Goal: Task Accomplishment & Management: Use online tool/utility

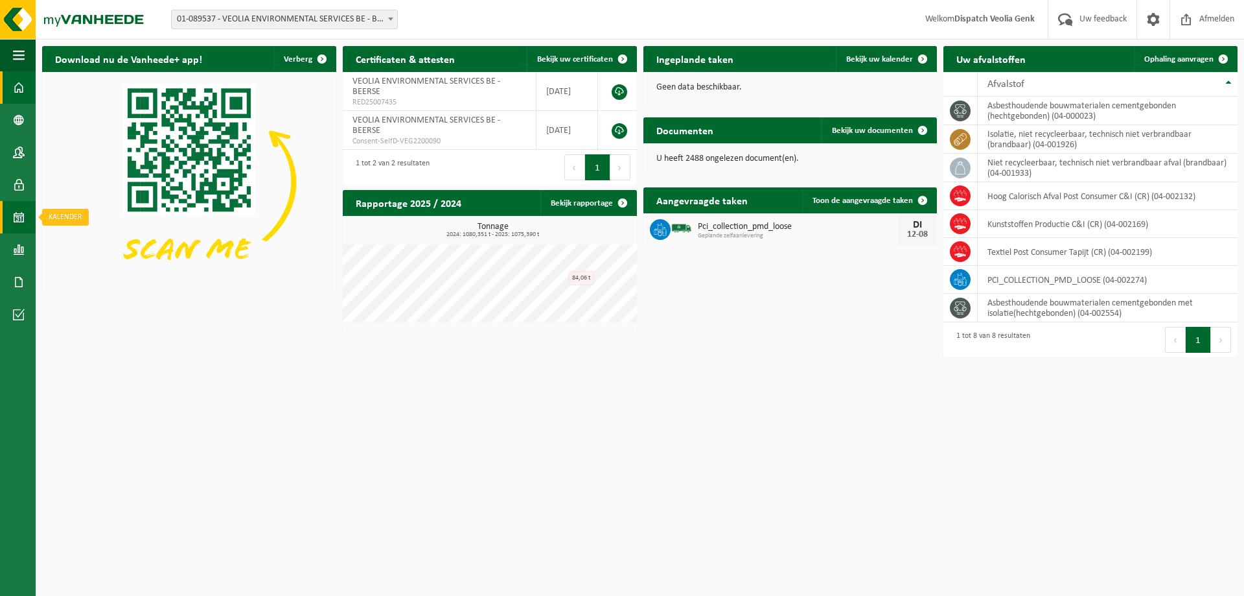
click at [23, 218] on span at bounding box center [19, 217] width 12 height 32
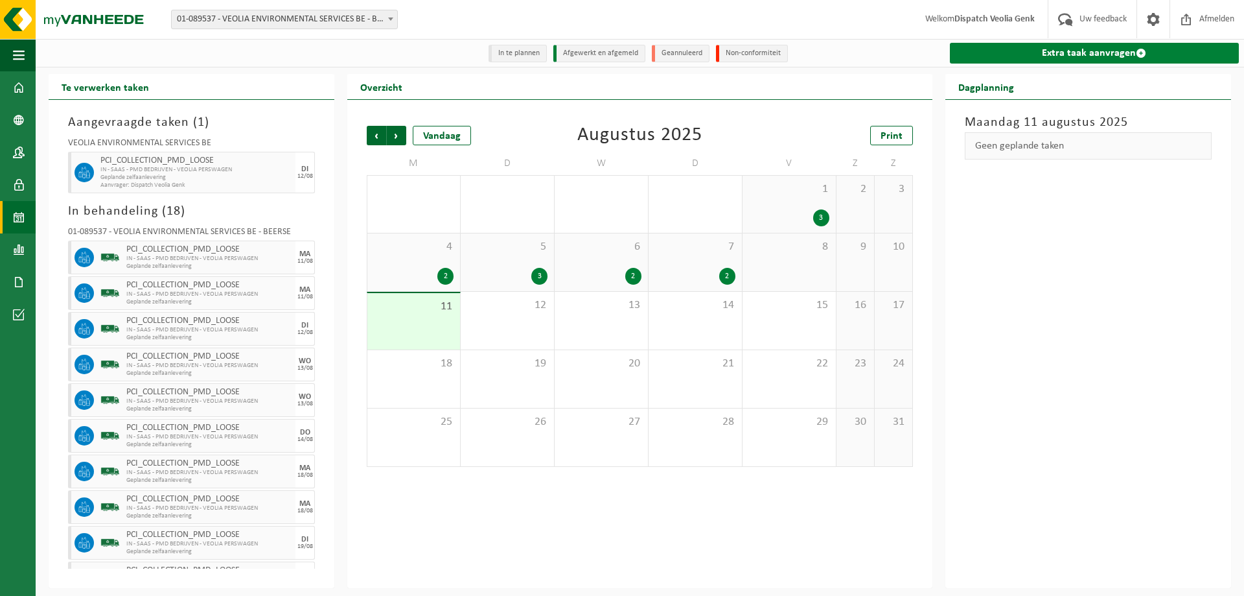
click at [1132, 60] on link "Extra taak aanvragen" at bounding box center [1094, 53] width 289 height 21
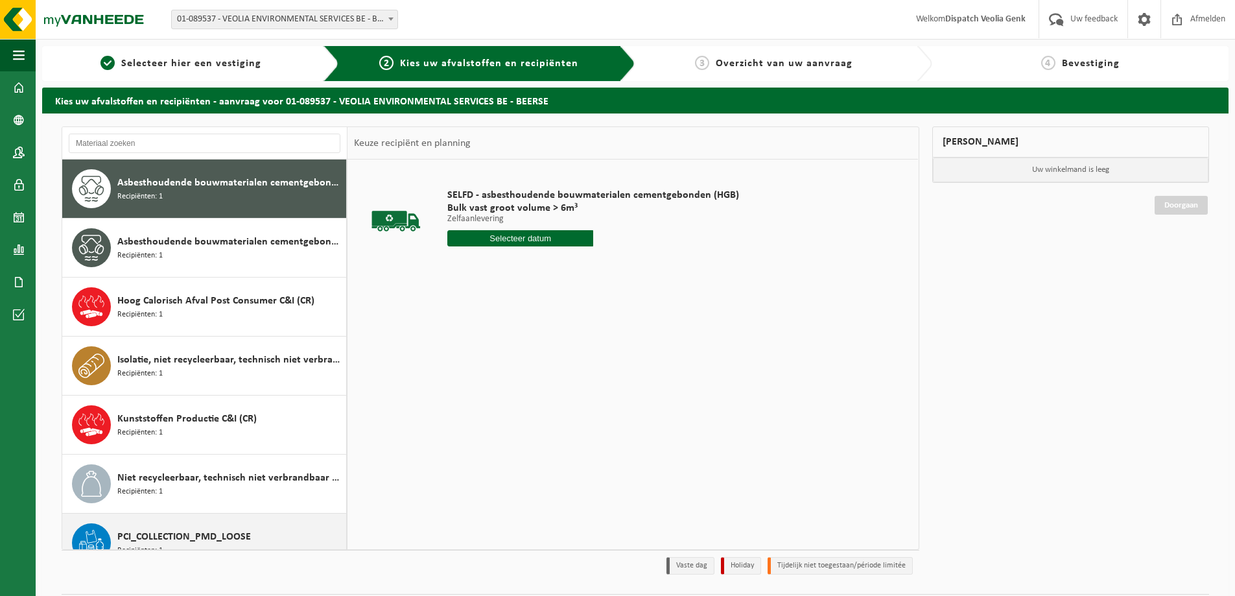
click at [192, 518] on div "PCI_COLLECTION_PMD_LOOSE Recipiënten: 1" at bounding box center [204, 542] width 285 height 58
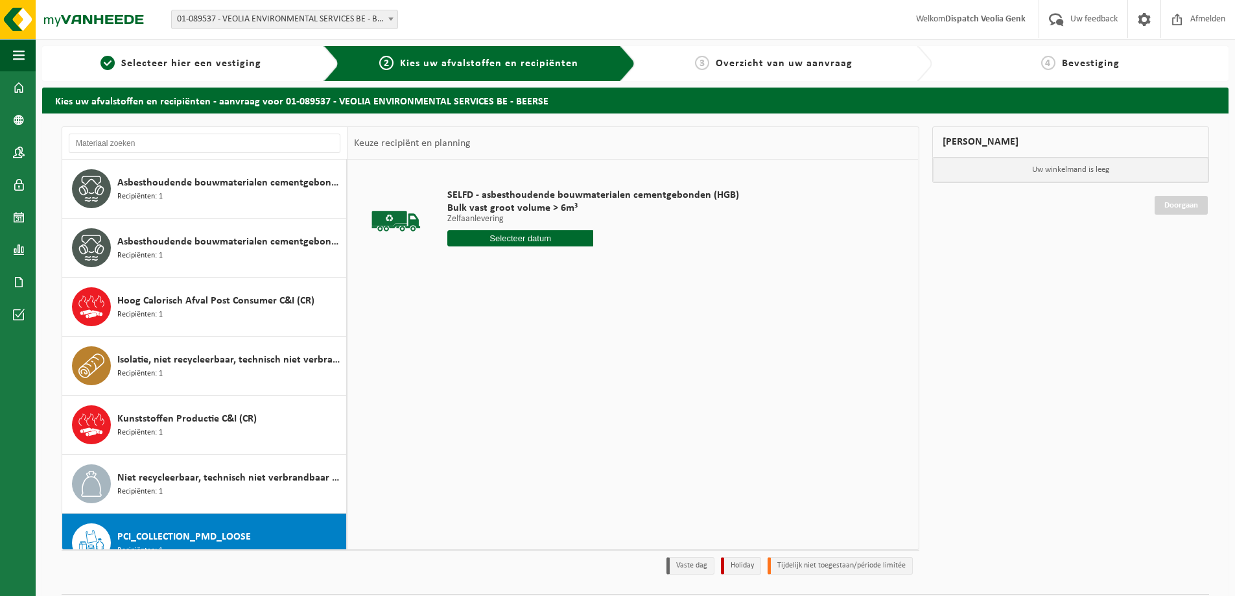
scroll to position [82, 0]
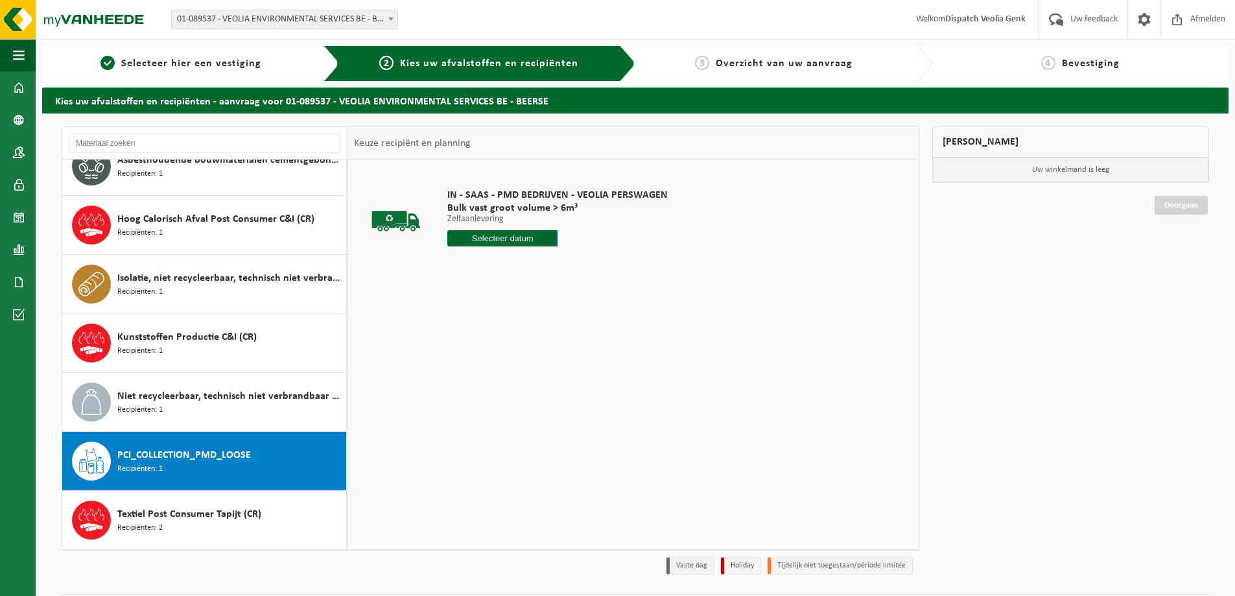
click at [520, 233] on input "text" at bounding box center [502, 238] width 110 height 16
click at [484, 356] on div "12" at bounding box center [482, 353] width 23 height 21
type input "Van 2025-08-12"
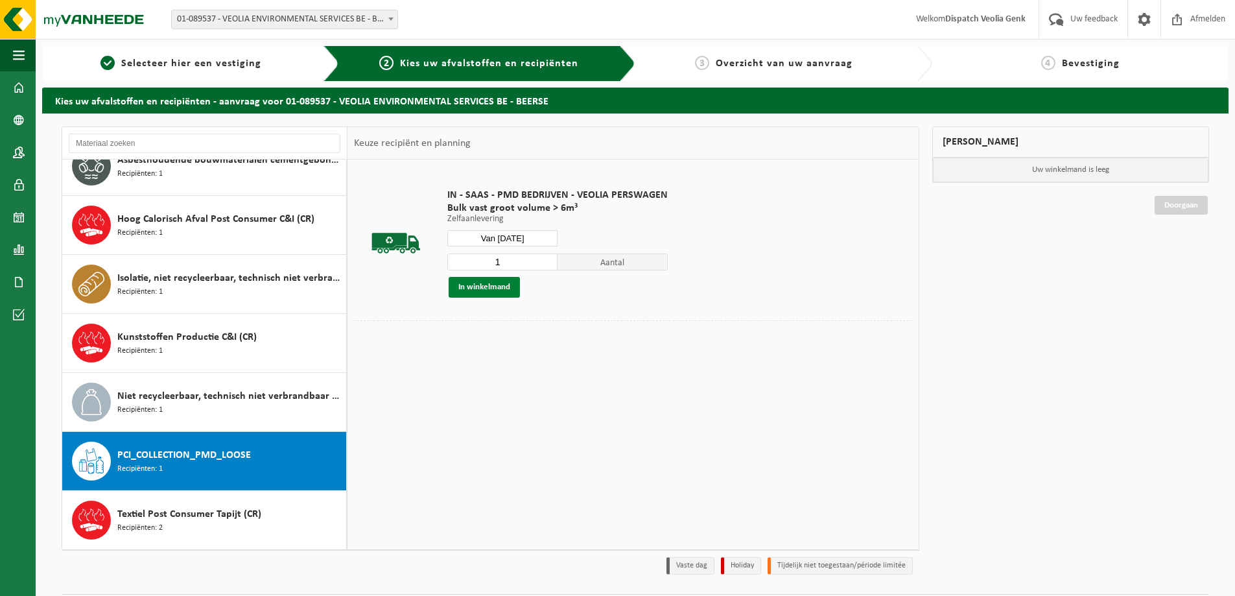
click at [493, 290] on button "In winkelmand" at bounding box center [483, 287] width 71 height 21
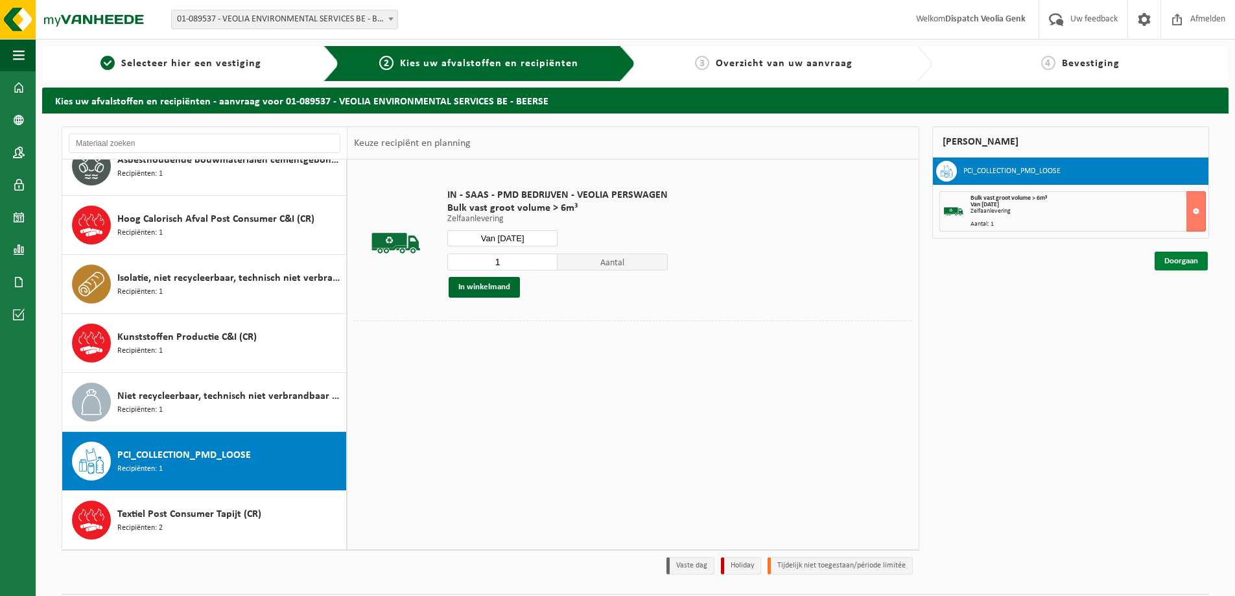
click at [1170, 261] on link "Doorgaan" at bounding box center [1180, 260] width 53 height 19
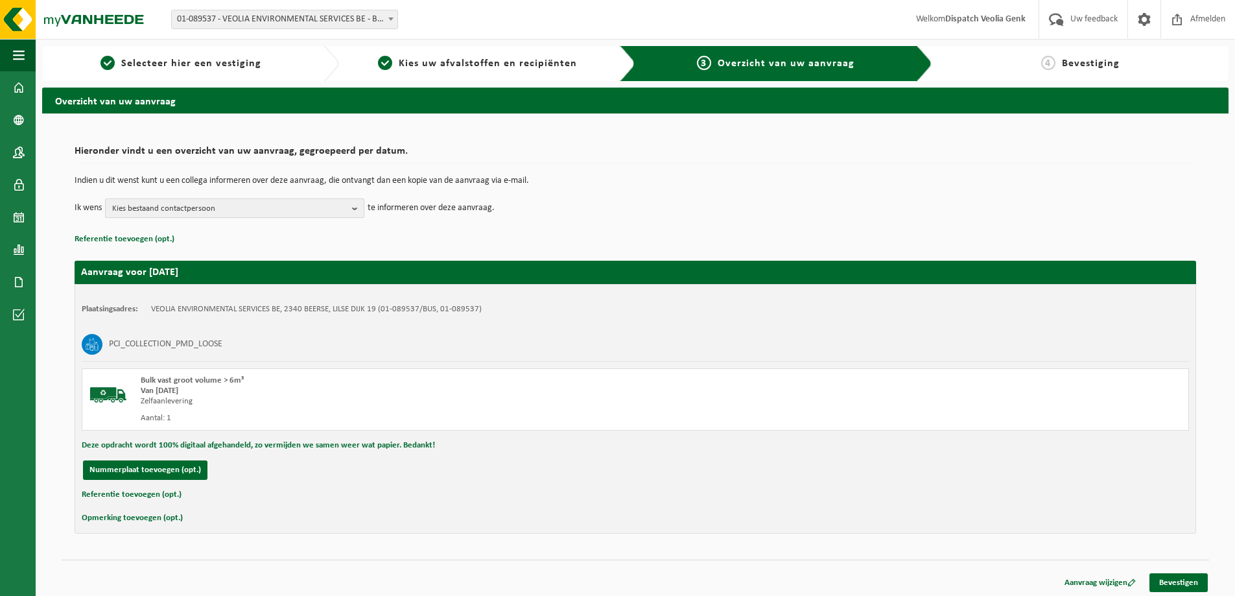
click at [259, 215] on span "Kies bestaand contactpersoon" at bounding box center [229, 208] width 235 height 19
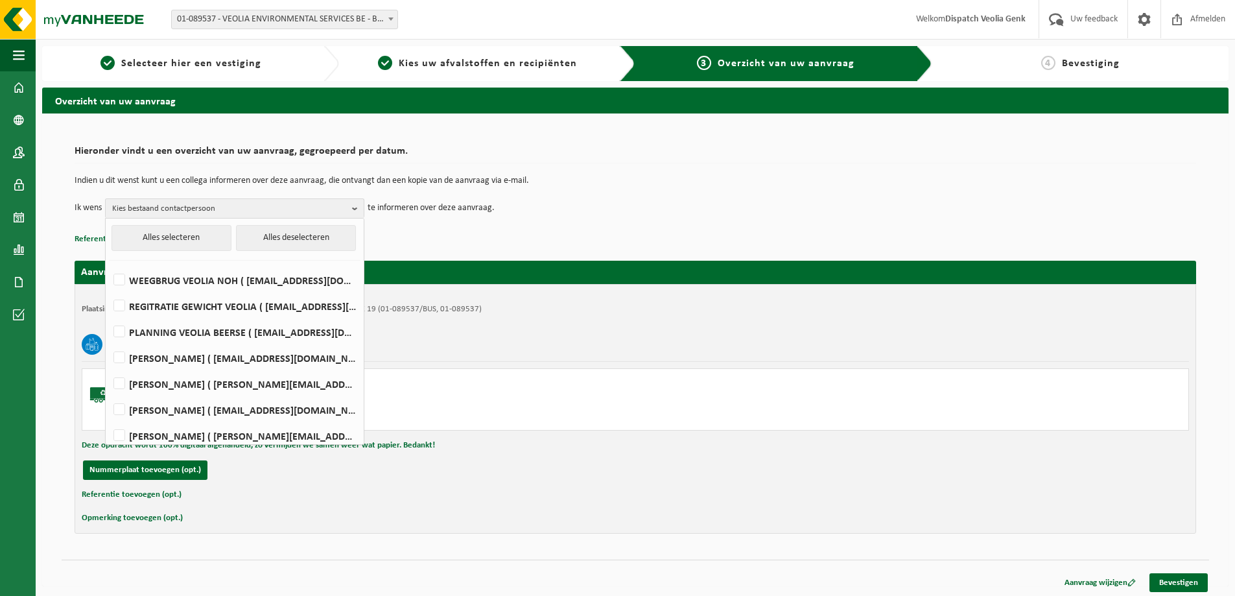
scroll to position [274, 0]
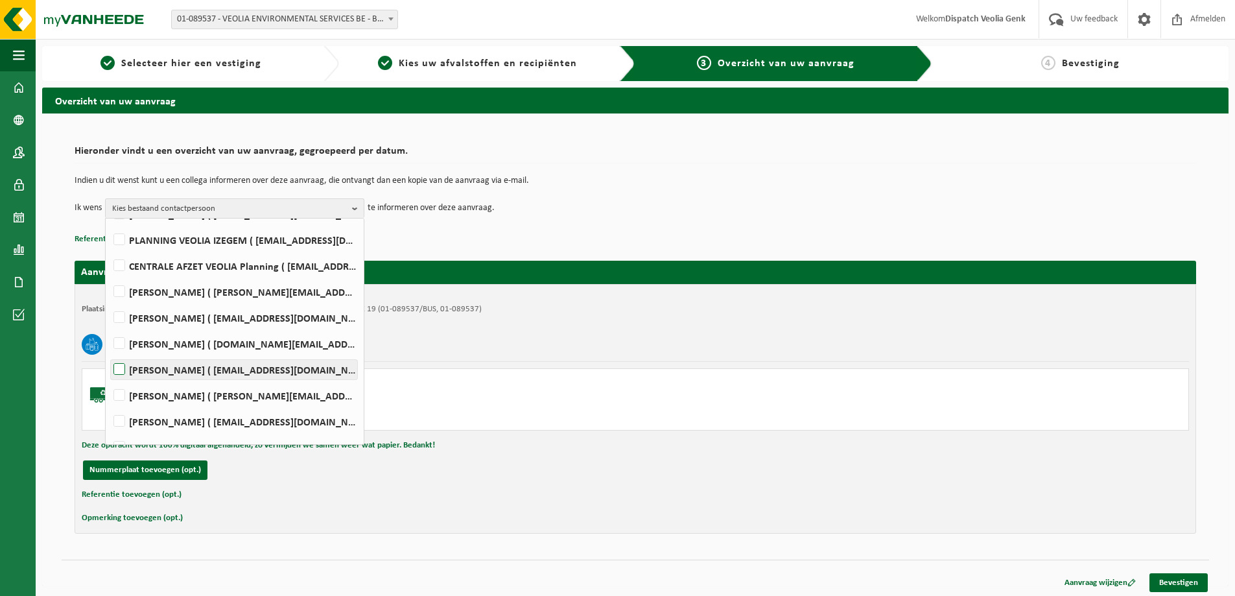
click at [218, 368] on label "Ilse Tielen ( be.ves.uc.belgium.all@veolia.com )" at bounding box center [234, 369] width 246 height 19
click at [109, 353] on input "Ilse Tielen ( be.ves.uc.belgium.all@veolia.com )" at bounding box center [108, 353] width 1 height 1
checkbox input "true"
click at [614, 355] on div "PCI_COLLECTION_PMD_LOOSE" at bounding box center [635, 344] width 1107 height 34
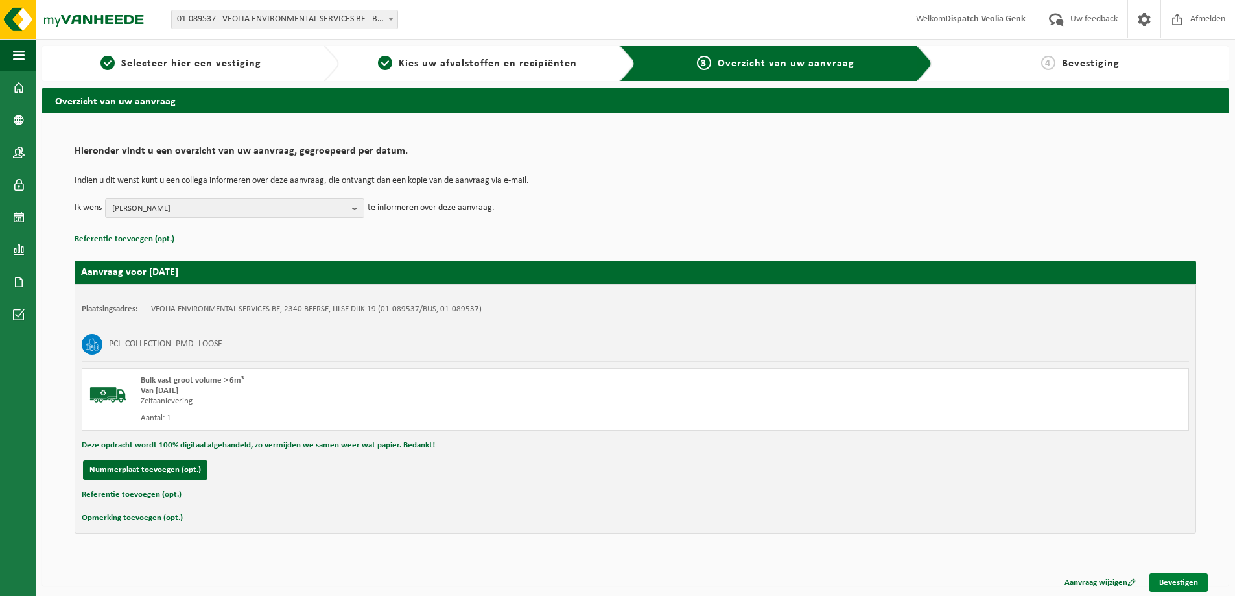
click at [1185, 579] on link "Bevestigen" at bounding box center [1178, 582] width 58 height 19
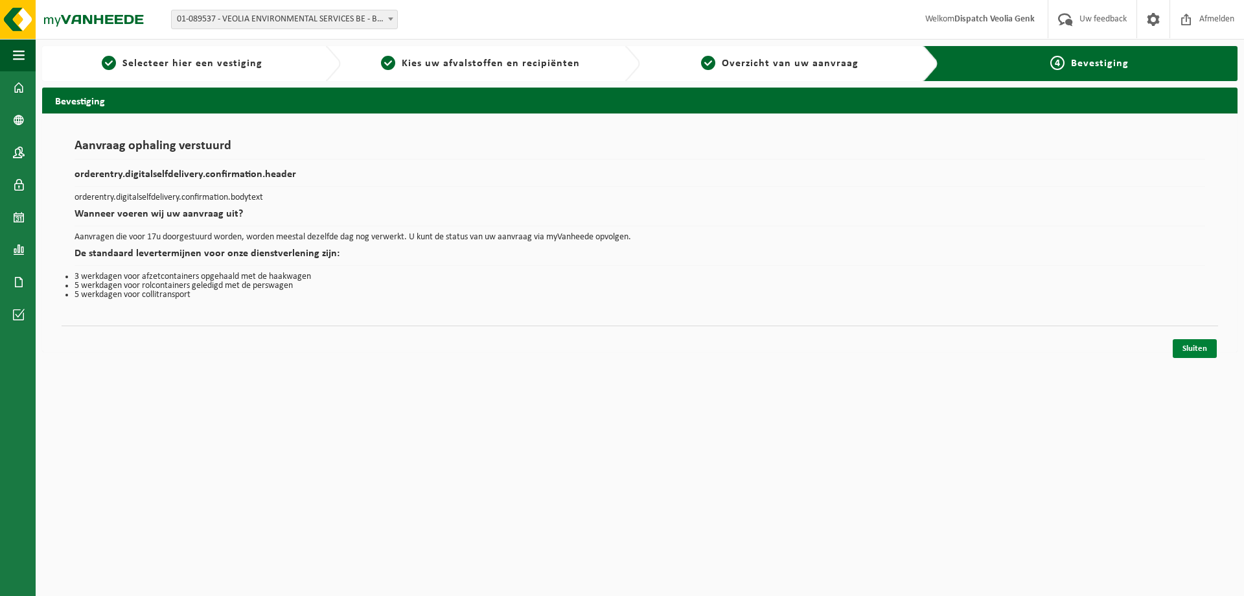
click at [1189, 347] on link "Sluiten" at bounding box center [1195, 348] width 44 height 19
